Goal: Information Seeking & Learning: Learn about a topic

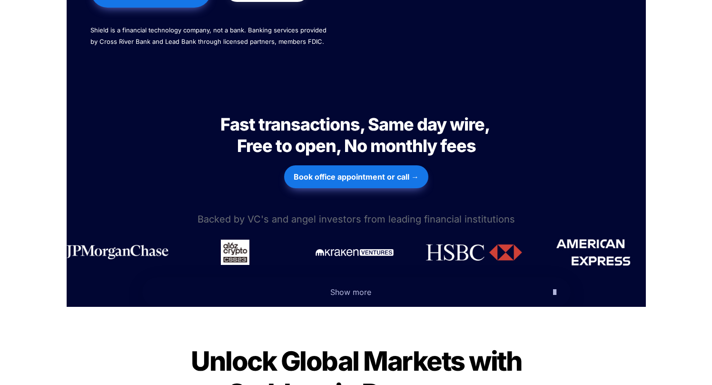
scroll to position [326, 0]
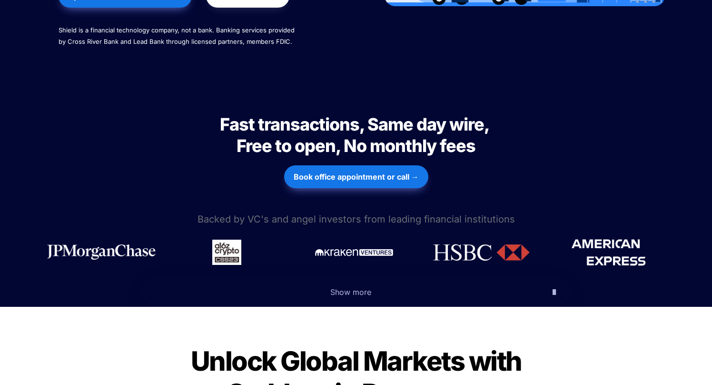
click at [356, 287] on span "Show more" at bounding box center [350, 292] width 41 height 10
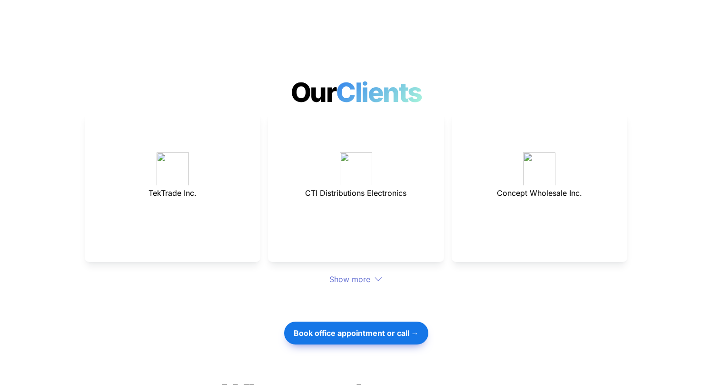
scroll to position [2870, 0]
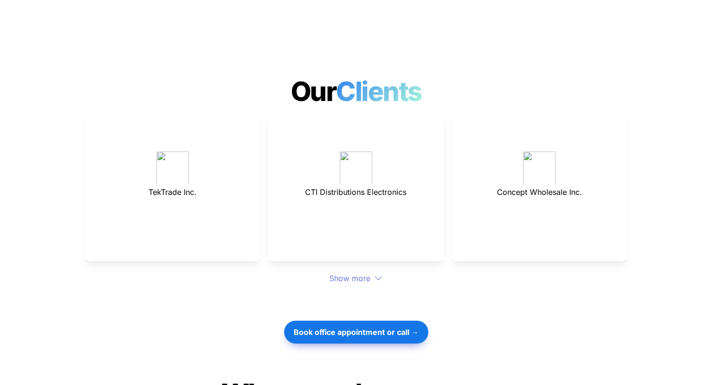
click at [378, 272] on div "Show more" at bounding box center [356, 277] width 543 height 11
click at [366, 272] on div "Show more" at bounding box center [356, 277] width 543 height 11
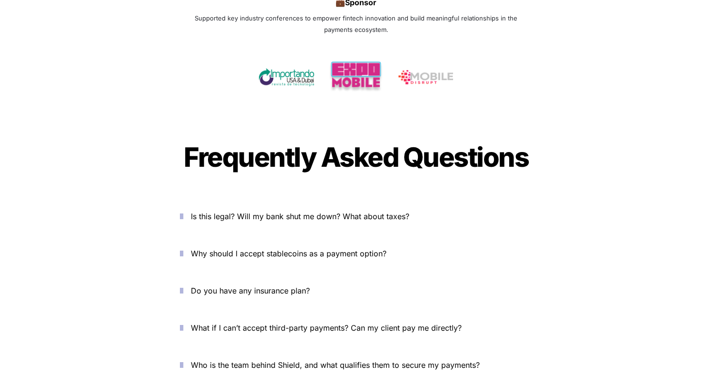
scroll to position [3582, 0]
click at [292, 211] on span "Is this legal? Will my bank shut me down? What about taxes?" at bounding box center [300, 216] width 218 height 10
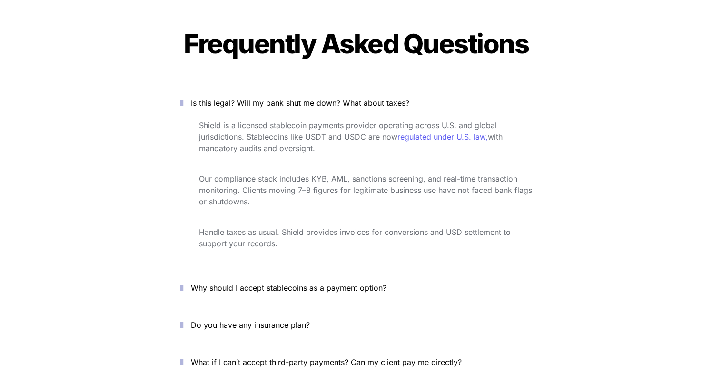
scroll to position [3716, 0]
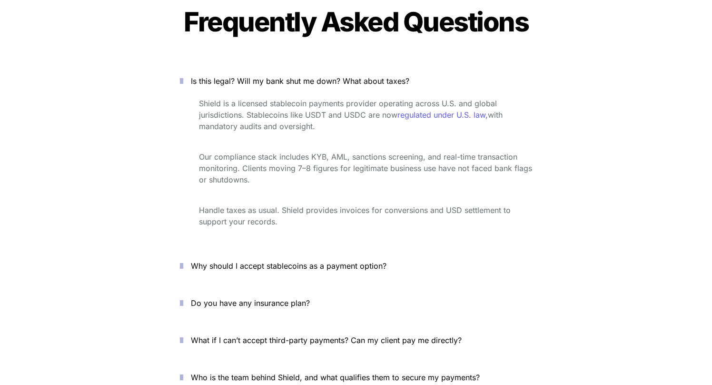
click at [258, 258] on p "Why should I accept stablecoins as a payment option?" at bounding box center [361, 265] width 341 height 15
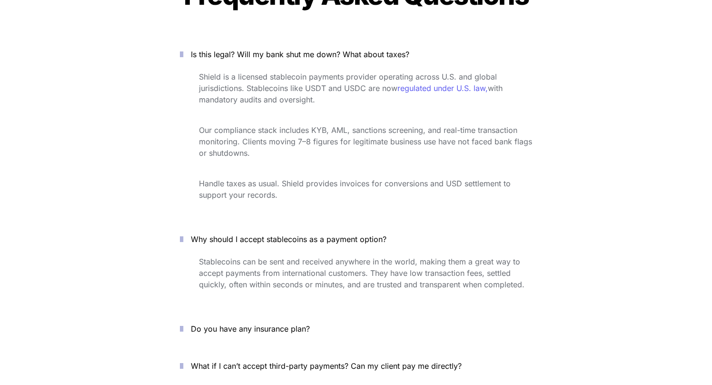
scroll to position [3787, 0]
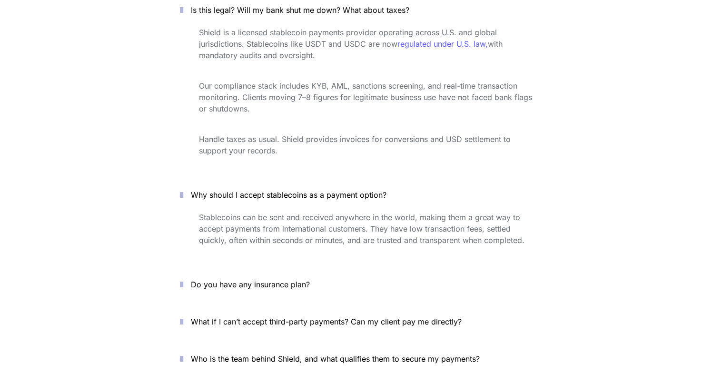
click at [267, 279] on span "Do you have any insurance plan?" at bounding box center [250, 284] width 119 height 10
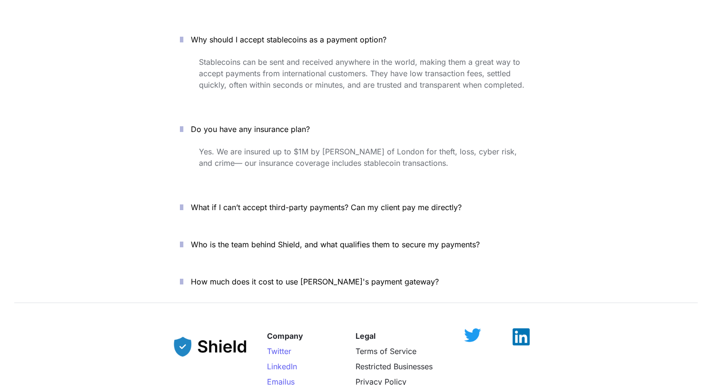
scroll to position [3943, 0]
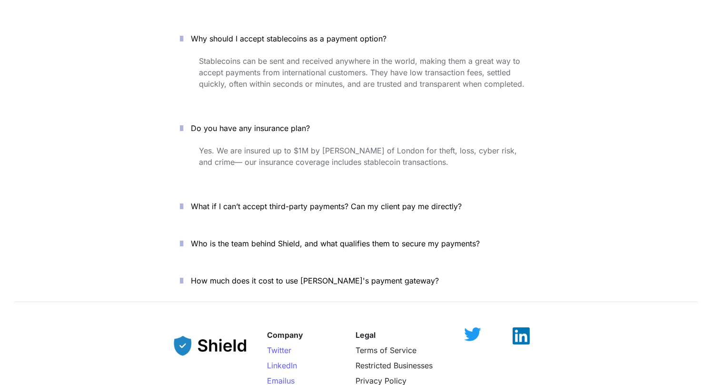
click at [308, 236] on p "Who is the team behind Shield, and what qualifies them to secure my payments?" at bounding box center [361, 243] width 341 height 15
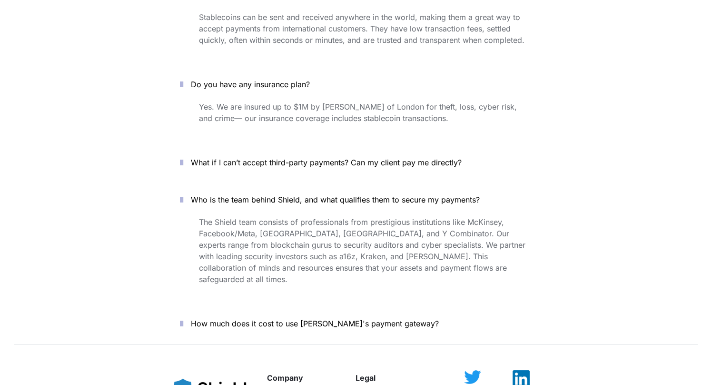
scroll to position [4011, 0]
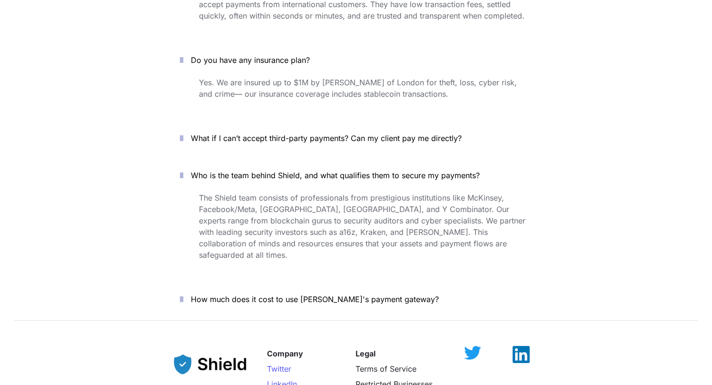
click at [284, 294] on span "How much does it cost to use [PERSON_NAME]'s payment gateway?" at bounding box center [315, 299] width 248 height 10
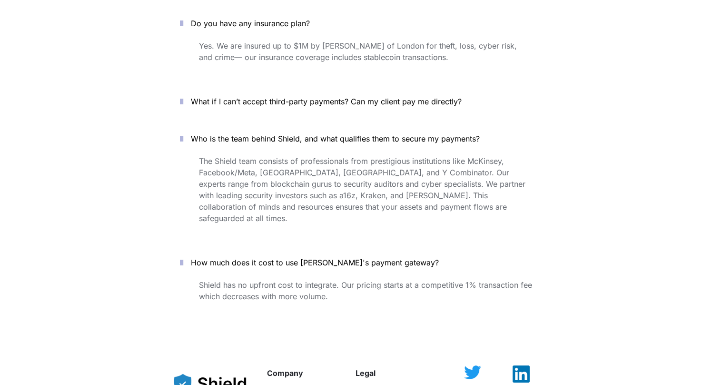
scroll to position [4122, 0]
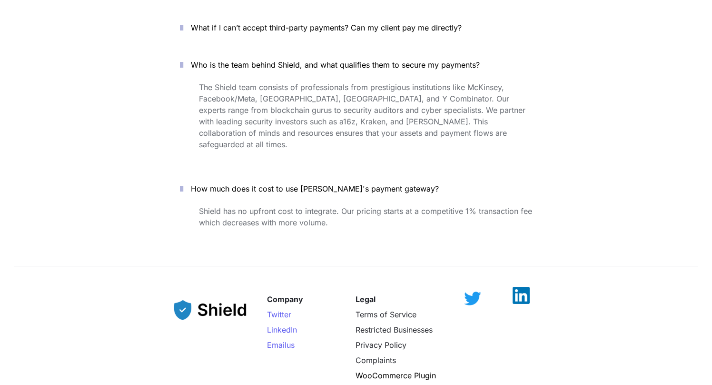
click at [525, 286] on img at bounding box center [521, 294] width 17 height 17
